Goal: Information Seeking & Learning: Learn about a topic

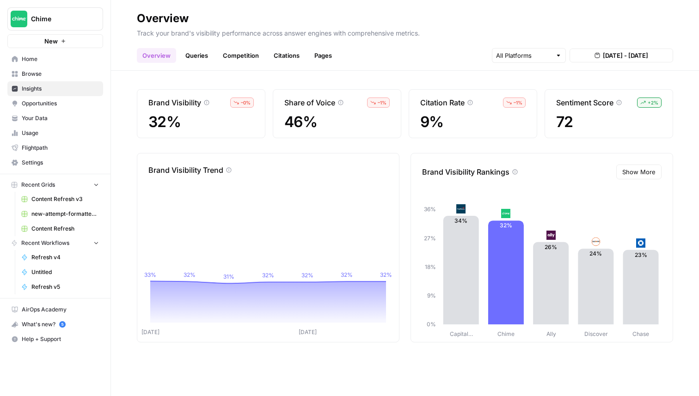
click at [185, 58] on link "Queries" at bounding box center [197, 55] width 34 height 15
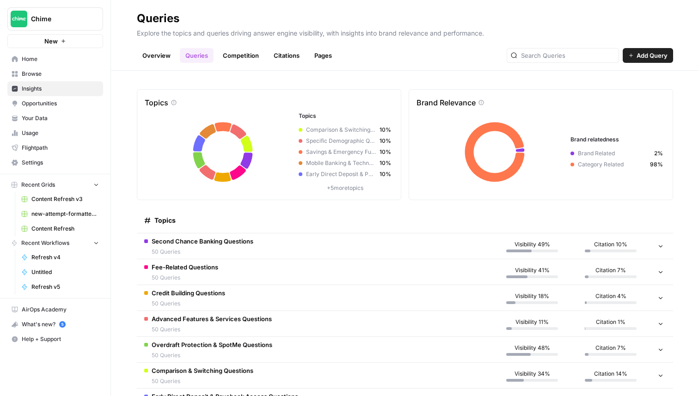
click at [247, 58] on link "Competition" at bounding box center [240, 55] width 47 height 15
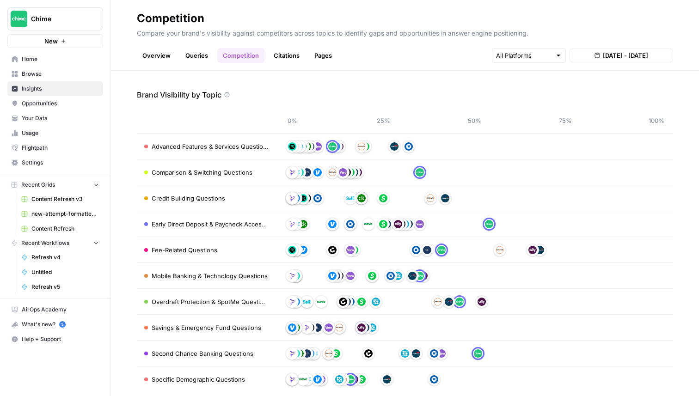
click at [283, 54] on link "Citations" at bounding box center [286, 55] width 37 height 15
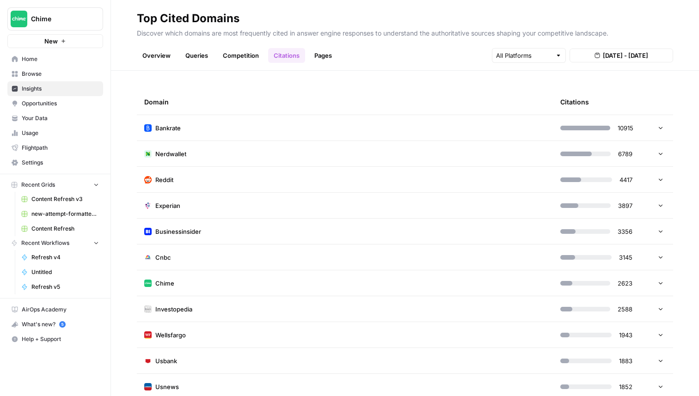
click at [318, 58] on link "Pages" at bounding box center [323, 55] width 29 height 15
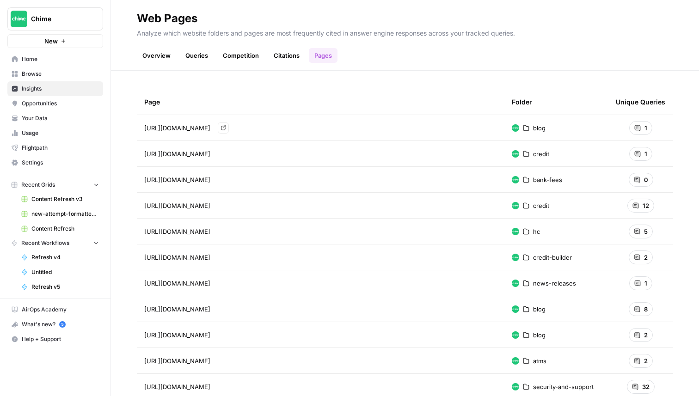
click at [210, 124] on span "[URL][DOMAIN_NAME]" at bounding box center [177, 127] width 66 height 9
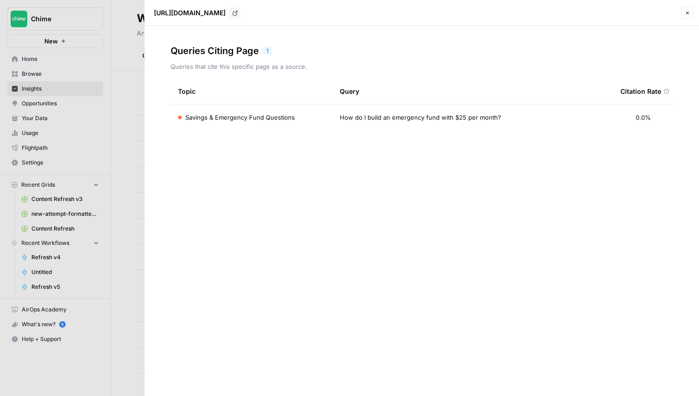
click at [565, 125] on td "How do I build an emergency fund with $25 per month?" at bounding box center [473, 118] width 281 height 26
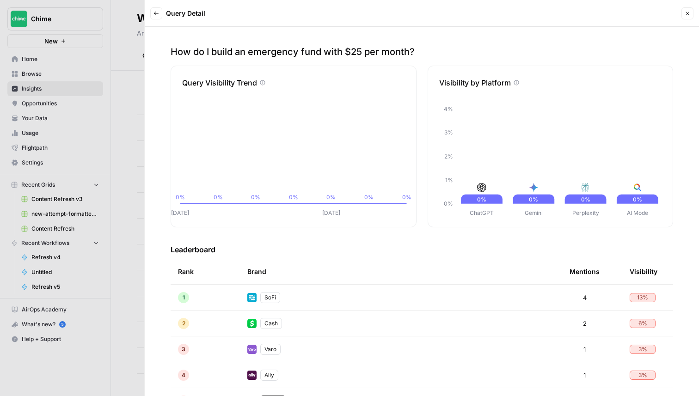
click at [687, 18] on button "Close" at bounding box center [688, 13] width 12 height 12
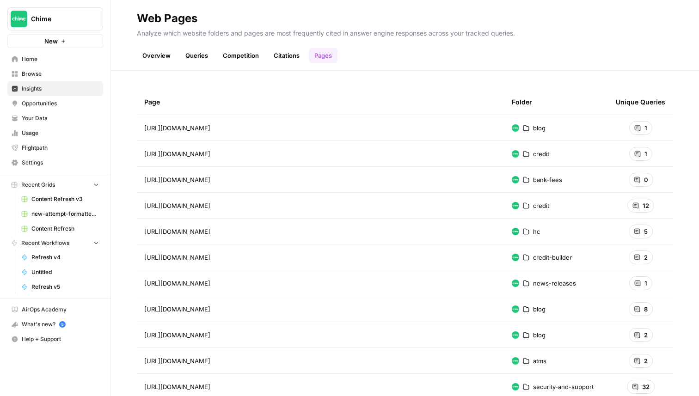
click at [315, 148] on div "[URL][DOMAIN_NAME] Go to page" at bounding box center [320, 153] width 353 height 11
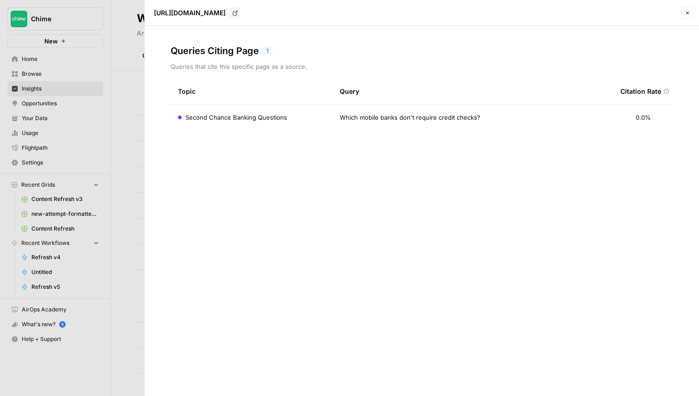
click at [297, 117] on div "Second Chance Banking Questions" at bounding box center [251, 117] width 147 height 9
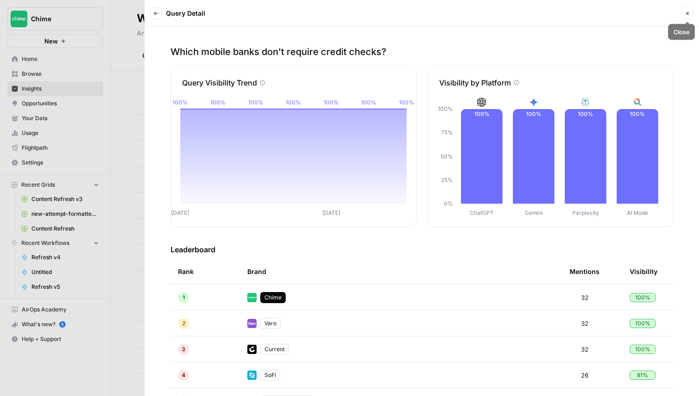
click at [690, 11] on icon "button" at bounding box center [688, 14] width 6 height 6
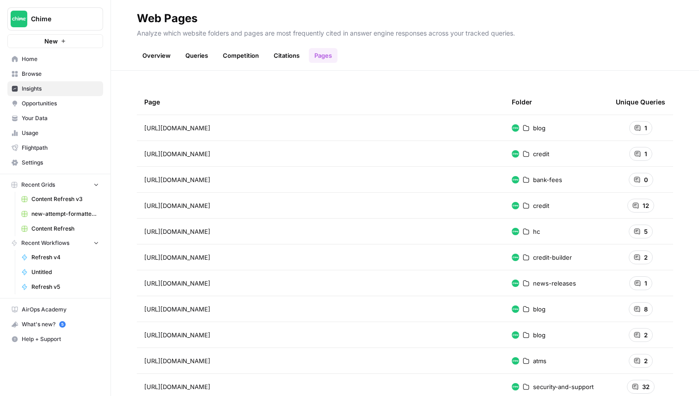
click at [278, 49] on link "Citations" at bounding box center [286, 55] width 37 height 15
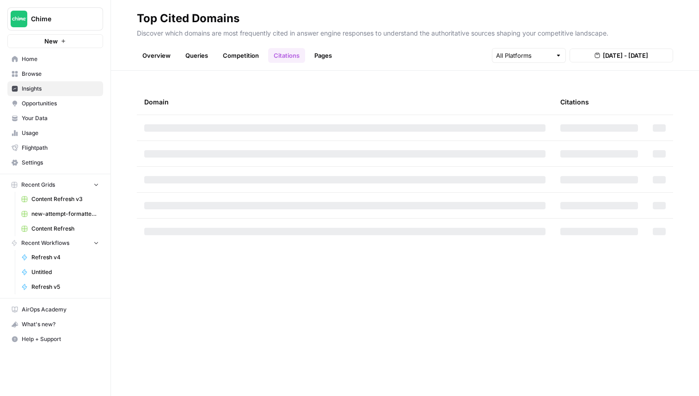
click at [320, 61] on link "Pages" at bounding box center [323, 55] width 29 height 15
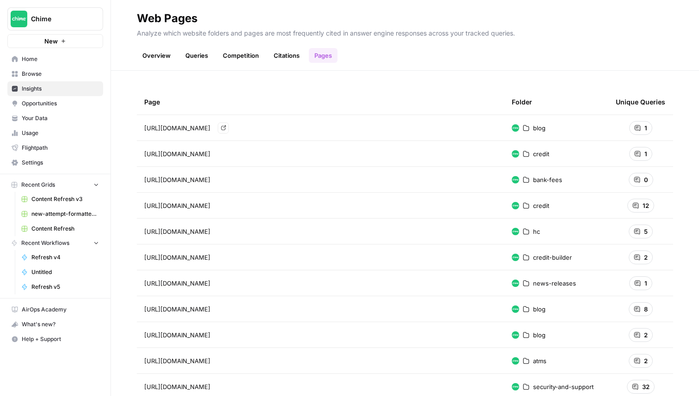
click at [210, 127] on span "[URL][DOMAIN_NAME]" at bounding box center [177, 127] width 66 height 9
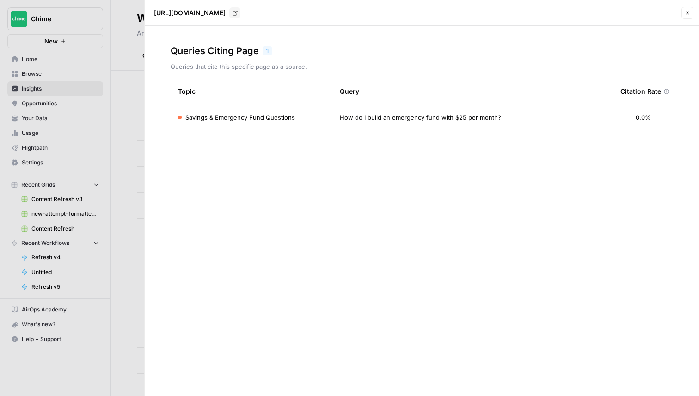
click at [268, 118] on span "Savings & Emergency Fund Questions" at bounding box center [240, 117] width 110 height 9
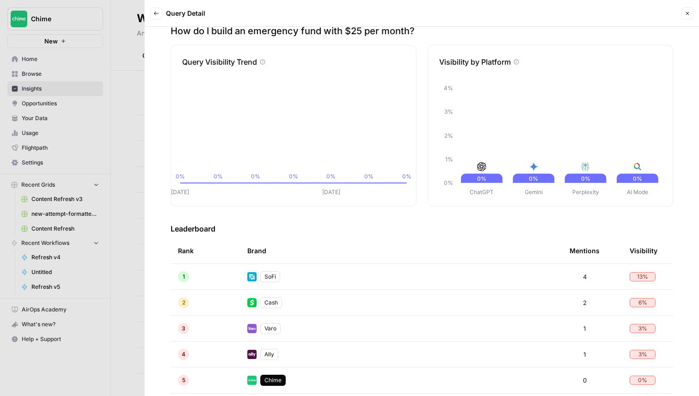
scroll to position [22, 0]
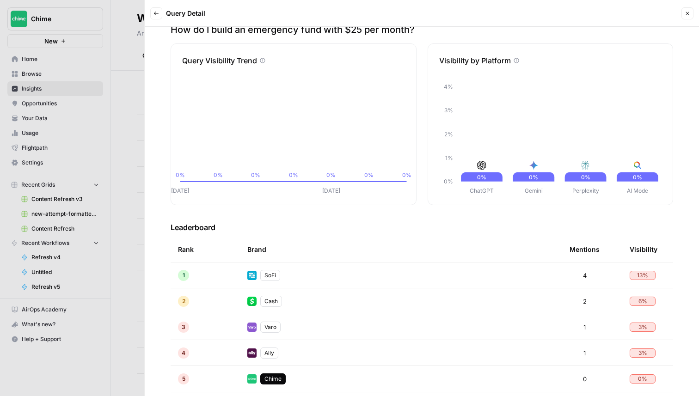
click at [687, 11] on icon "button" at bounding box center [688, 14] width 6 height 6
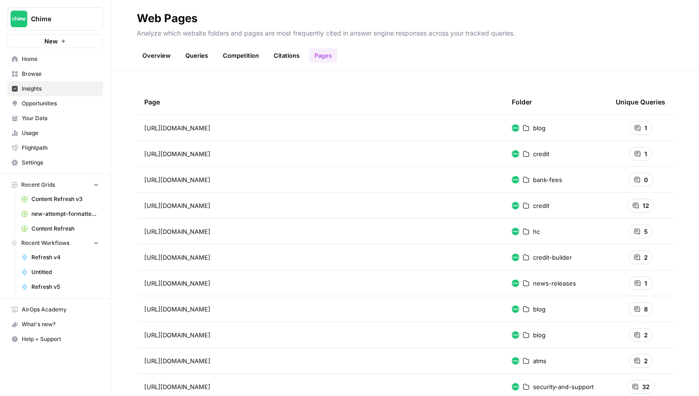
click at [318, 174] on td "[URL][DOMAIN_NAME]" at bounding box center [321, 179] width 368 height 25
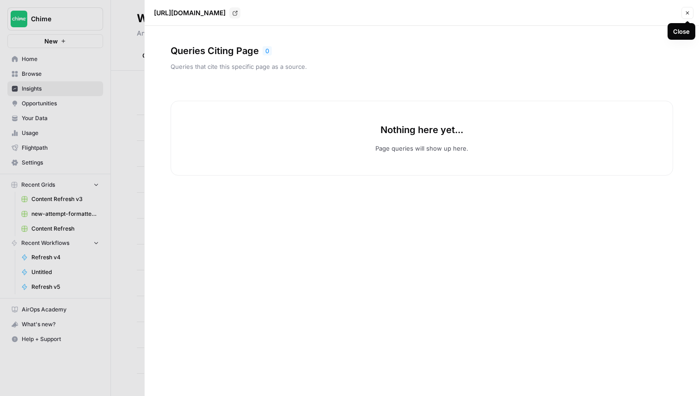
click at [684, 11] on button "Close" at bounding box center [688, 13] width 12 height 12
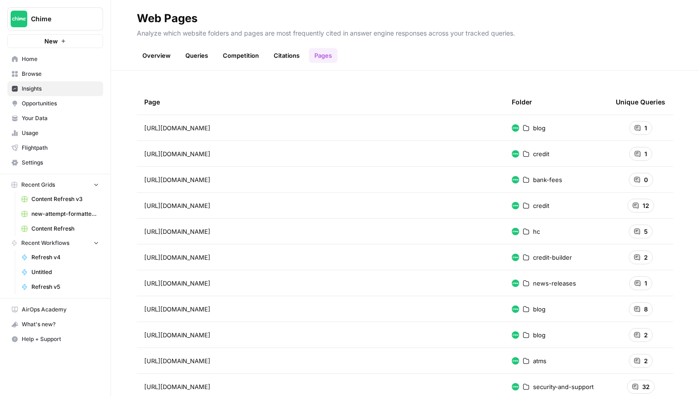
click at [290, 208] on div "https://www.chime.com/credit Go to page" at bounding box center [320, 205] width 353 height 11
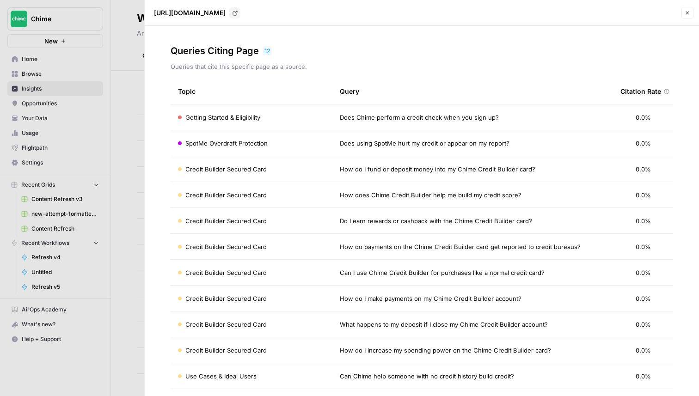
click at [313, 115] on div "Getting Started & Eligibility" at bounding box center [251, 117] width 147 height 9
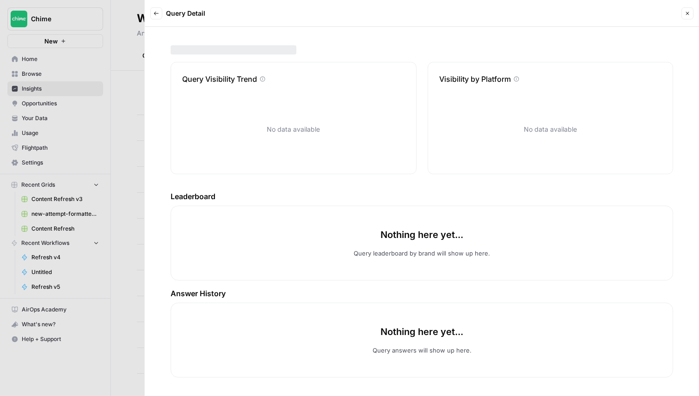
click at [691, 9] on button "Close" at bounding box center [688, 13] width 12 height 12
